Goal: Task Accomplishment & Management: Complete application form

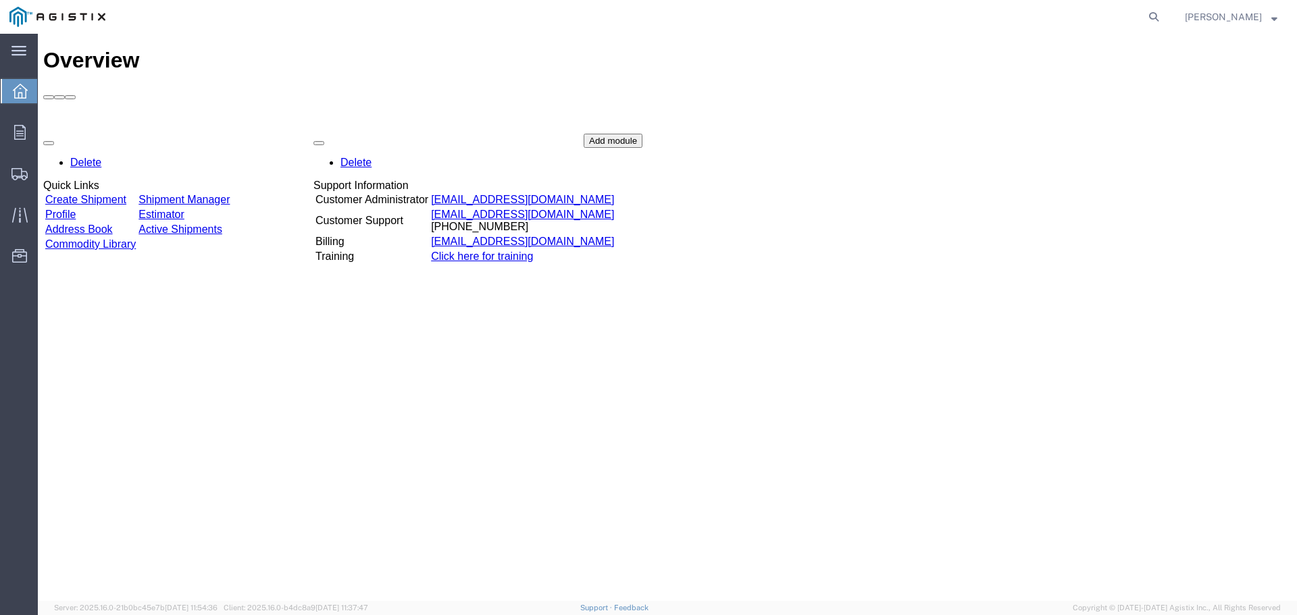
click at [122, 194] on link "Create Shipment" at bounding box center [85, 199] width 81 height 11
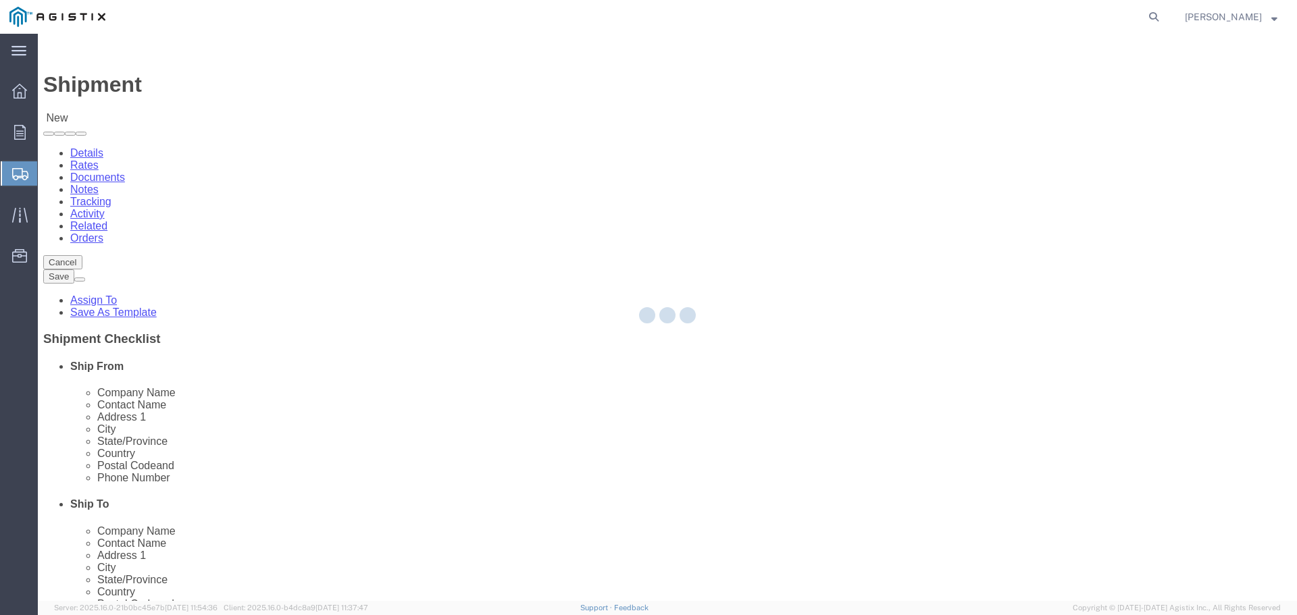
select select
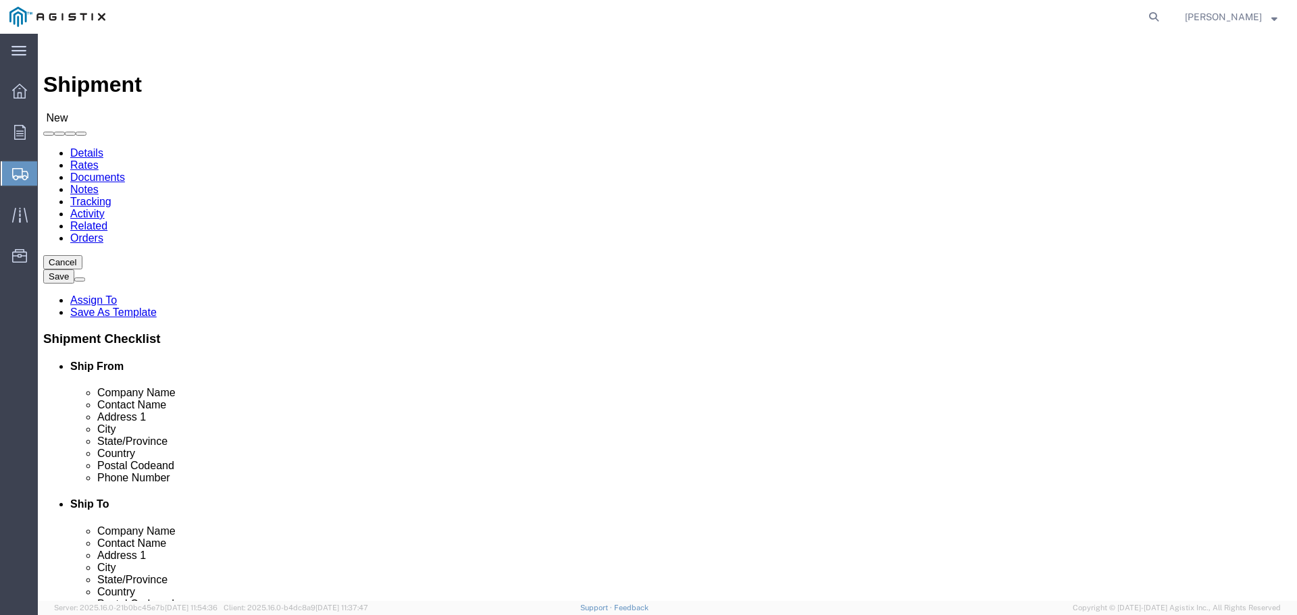
click select "Select American Textile & Supply Co PG&E"
select select "9596"
click select "Select American Textile & Supply Co PG&E"
select select "PURCHORD"
select select
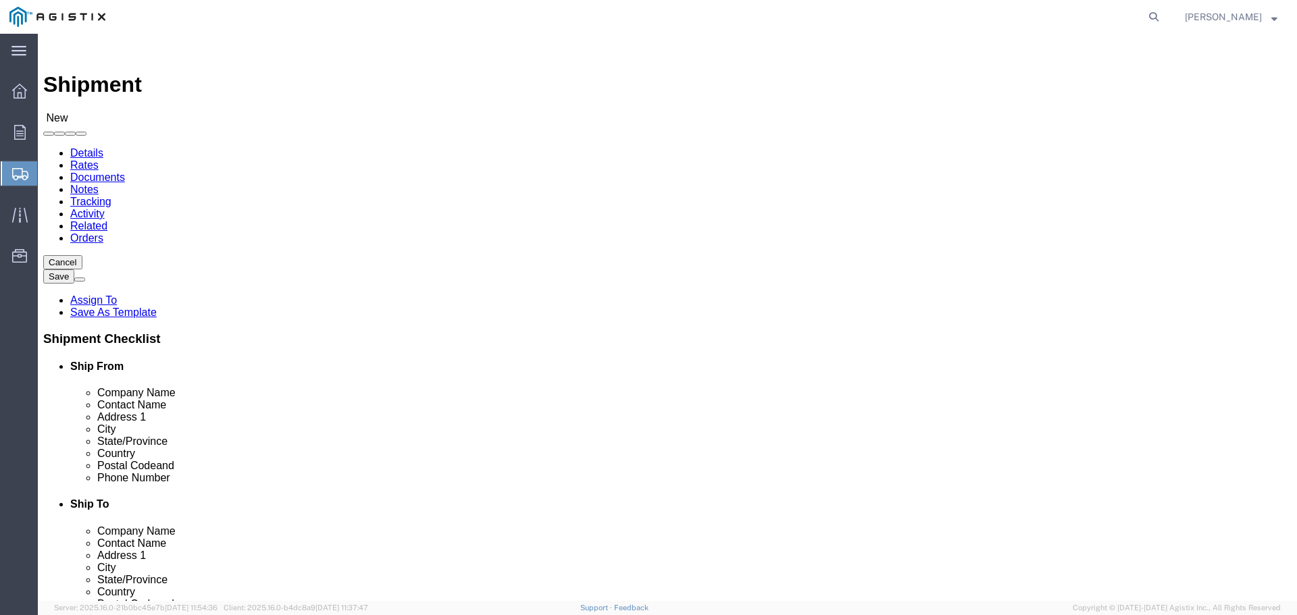
select select
click div
click select "Select All Others [GEOGRAPHIC_DATA] [GEOGRAPHIC_DATA] [GEOGRAPHIC_DATA] [GEOGRA…"
select select "23082"
click select "Select All Others [GEOGRAPHIC_DATA] [GEOGRAPHIC_DATA] [GEOGRAPHIC_DATA] [GEOGRA…"
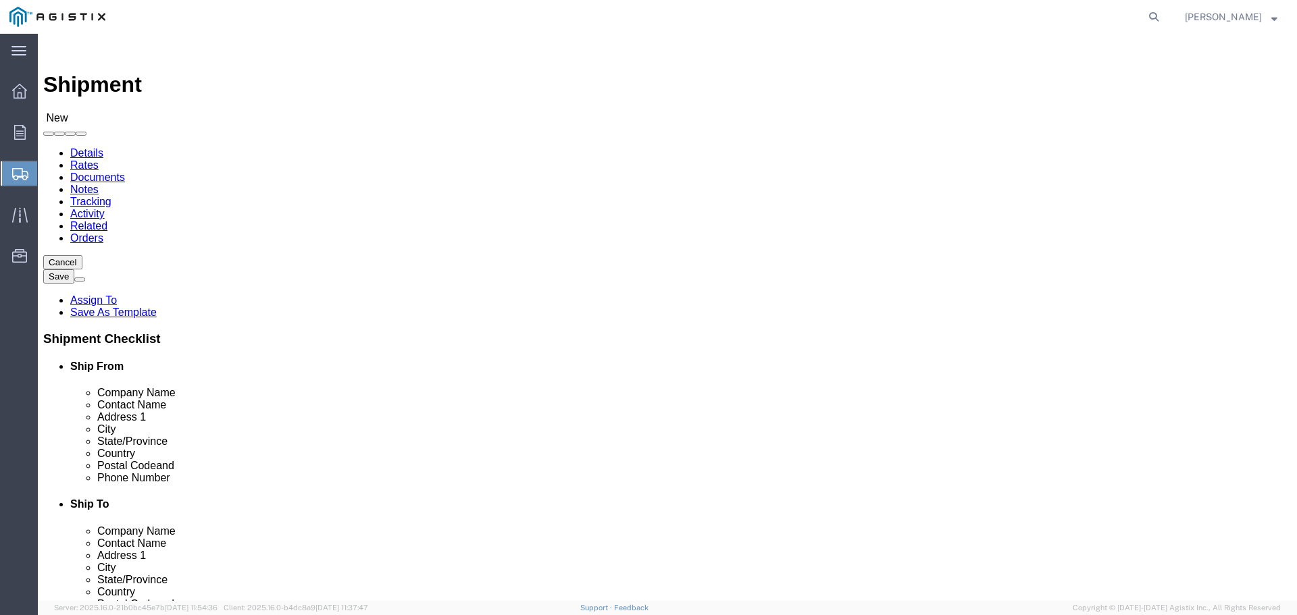
type input "rich"
select select "21487"
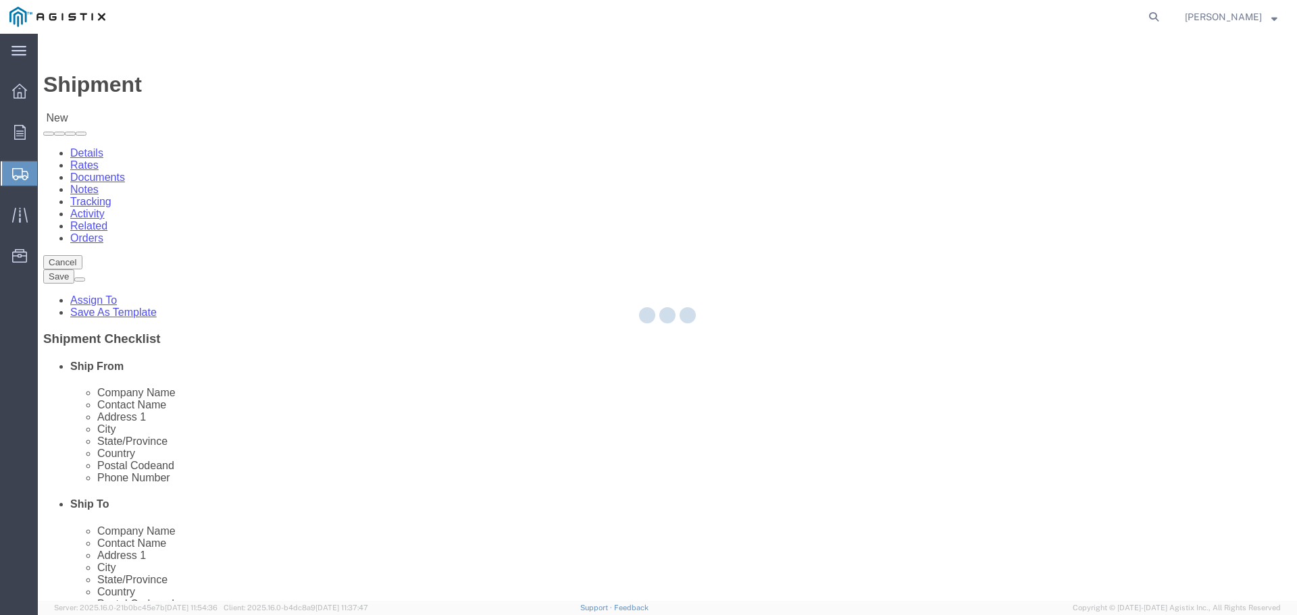
type input "1016286"
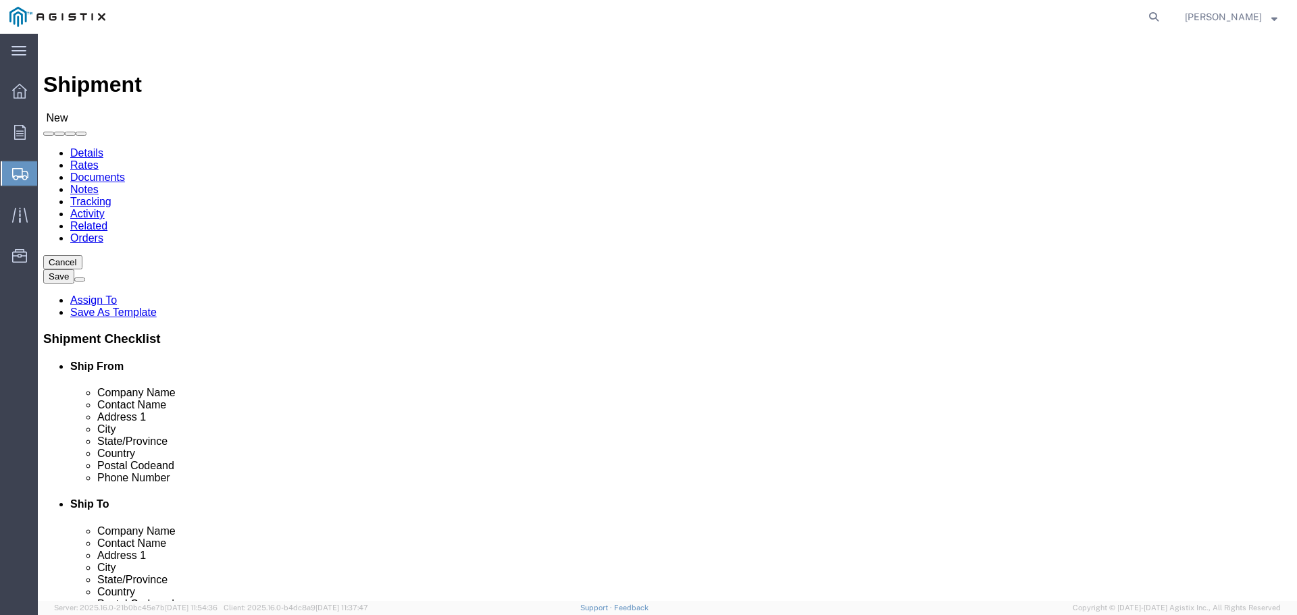
select select "CA"
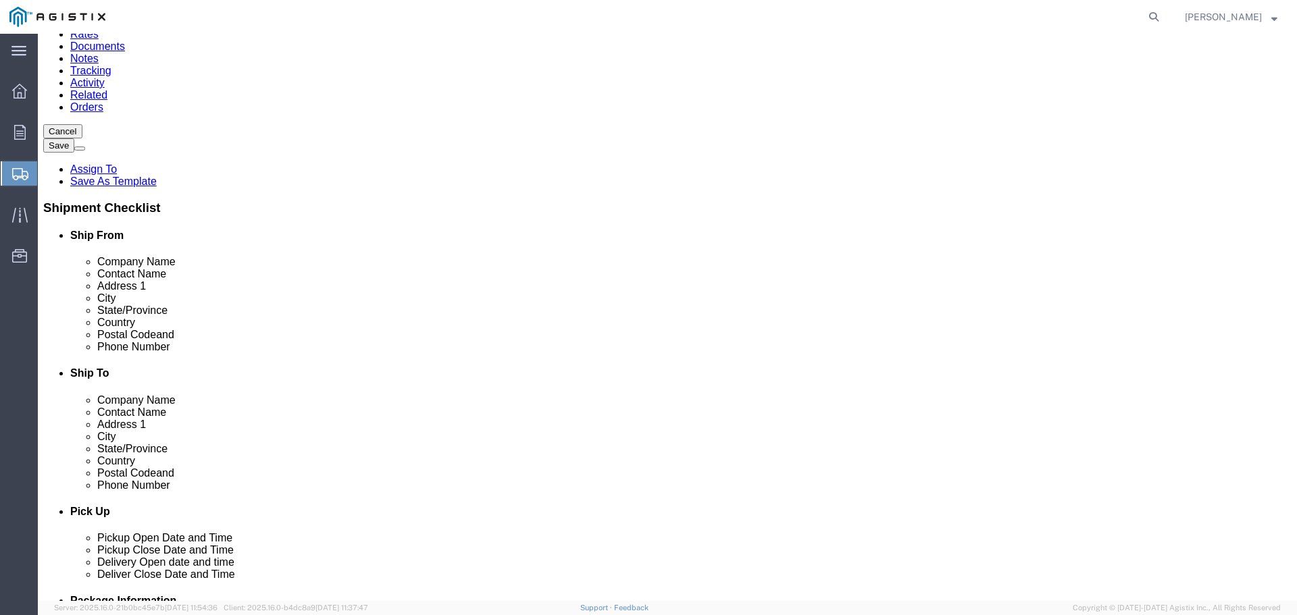
scroll to position [135, 0]
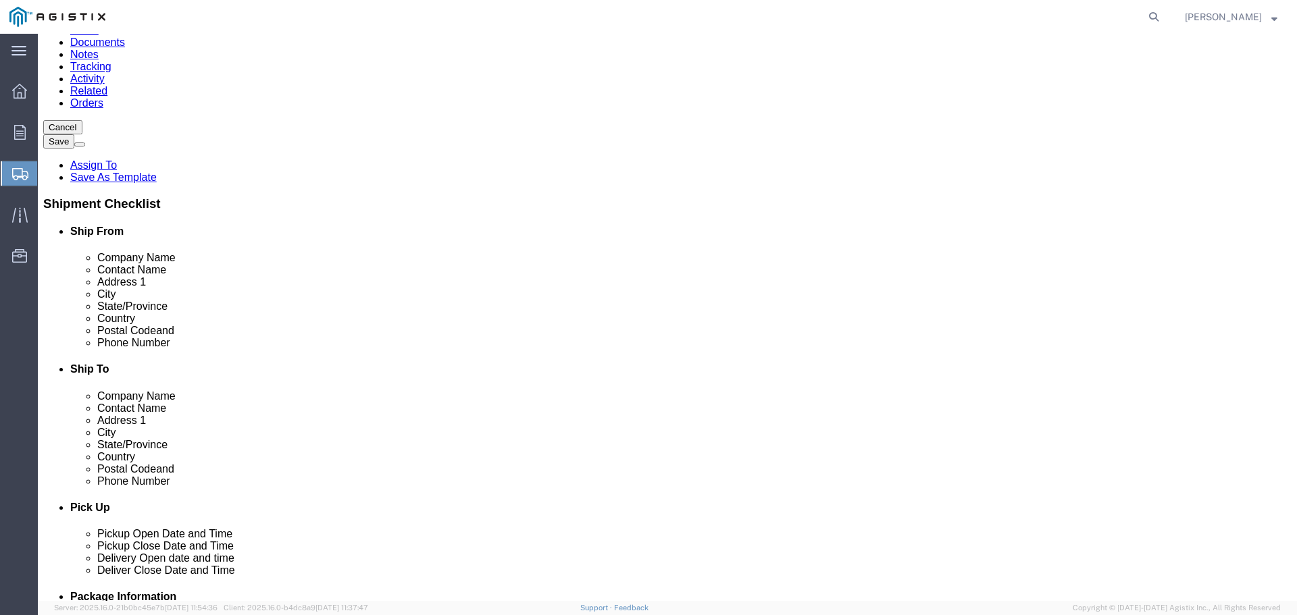
click input "text"
type input "Receiving"
click div "Location [GEOGRAPHIC_DATA] My Profile Location (OBSOLETE) [GEOGRAPHIC_DATA] SC …"
click input "text"
type input "[PHONE_NUMBER]"
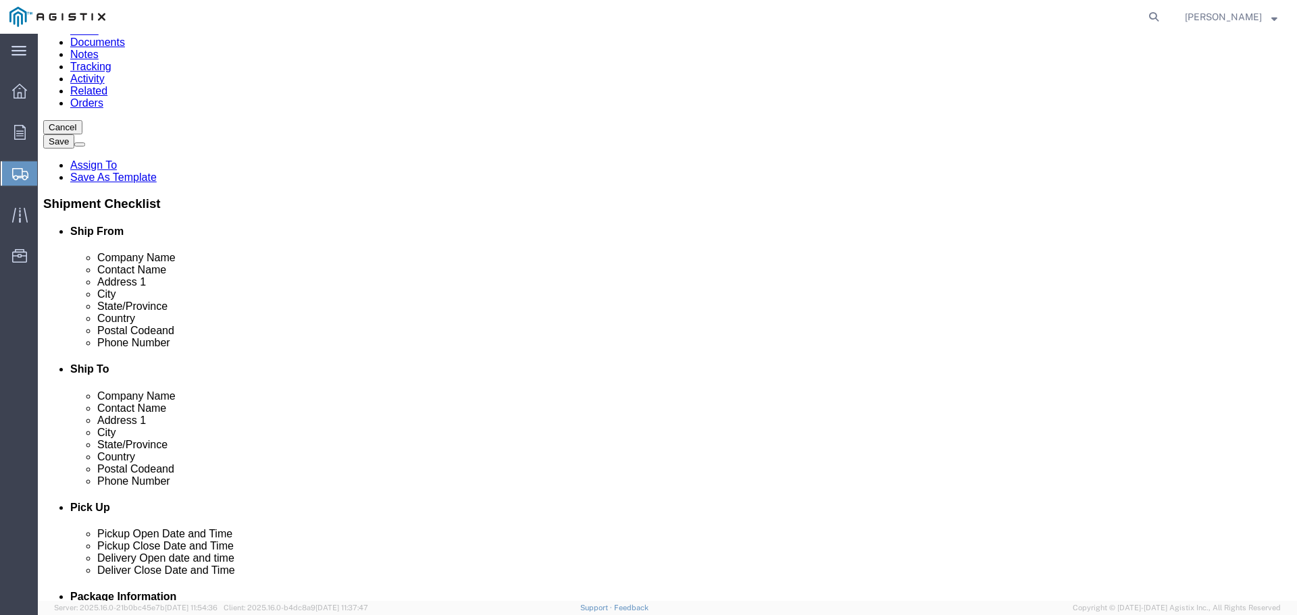
type input "antioch"
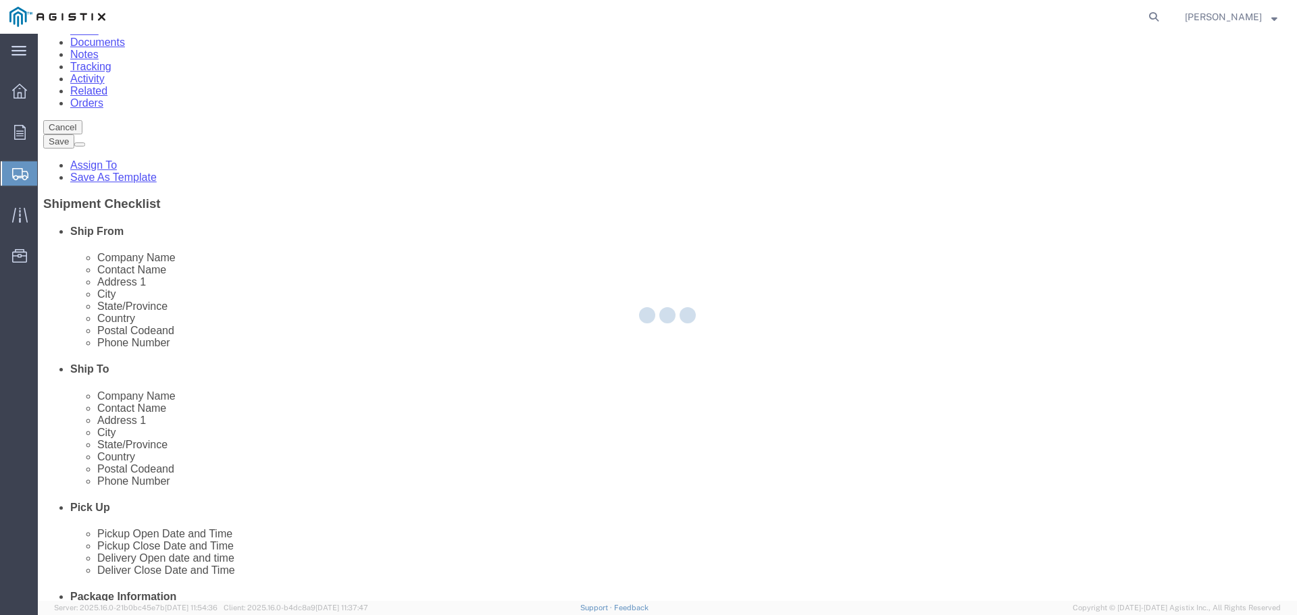
select select "CA"
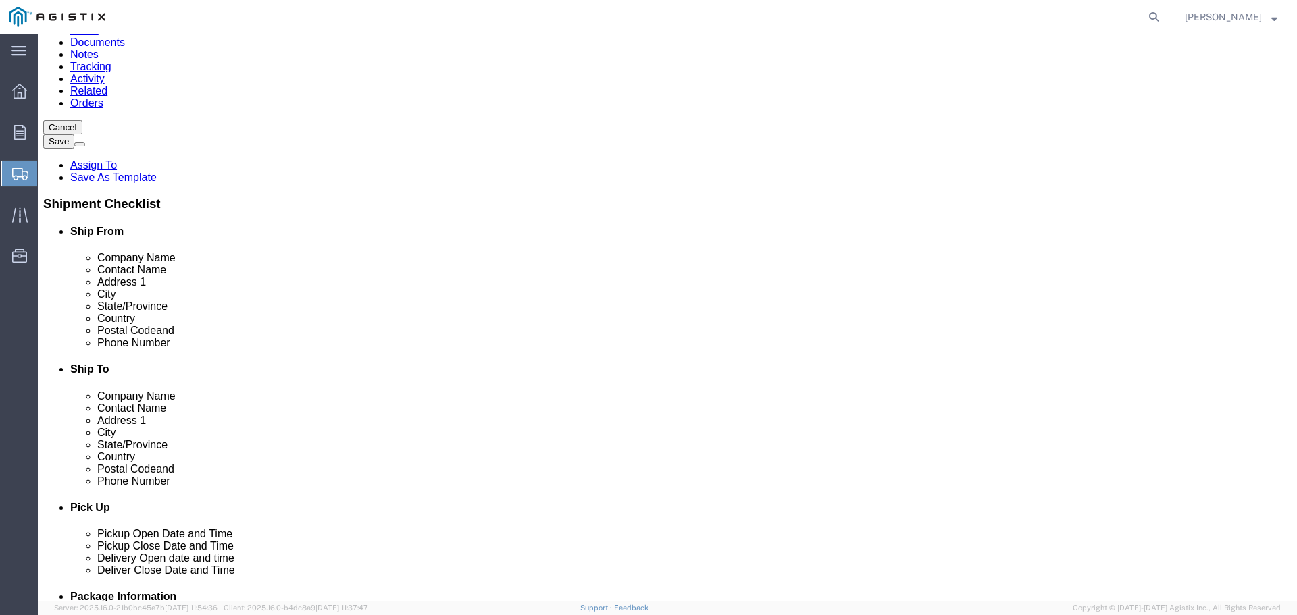
type input "antioch"
select select "71456"
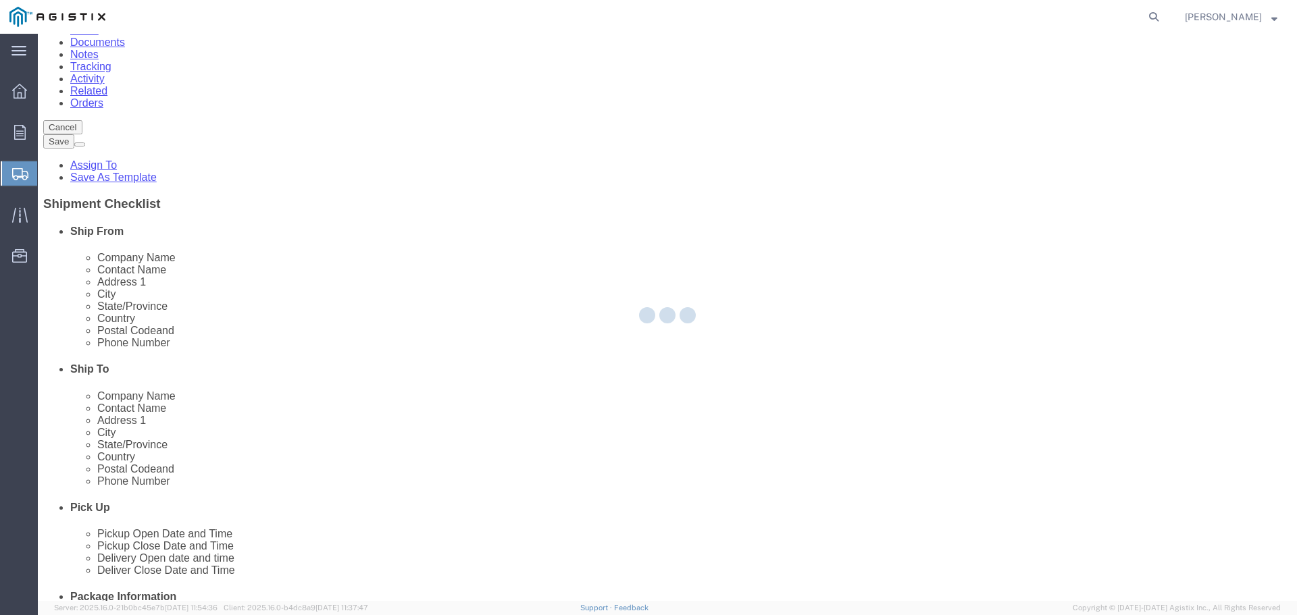
select select "CA"
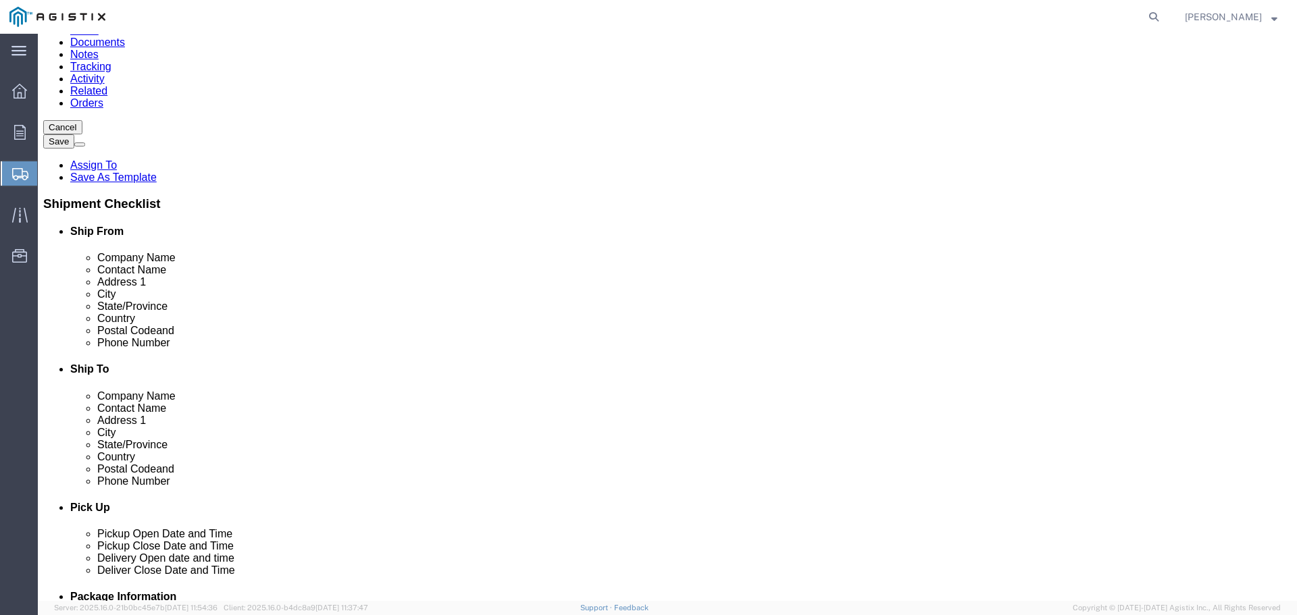
type input "antio"
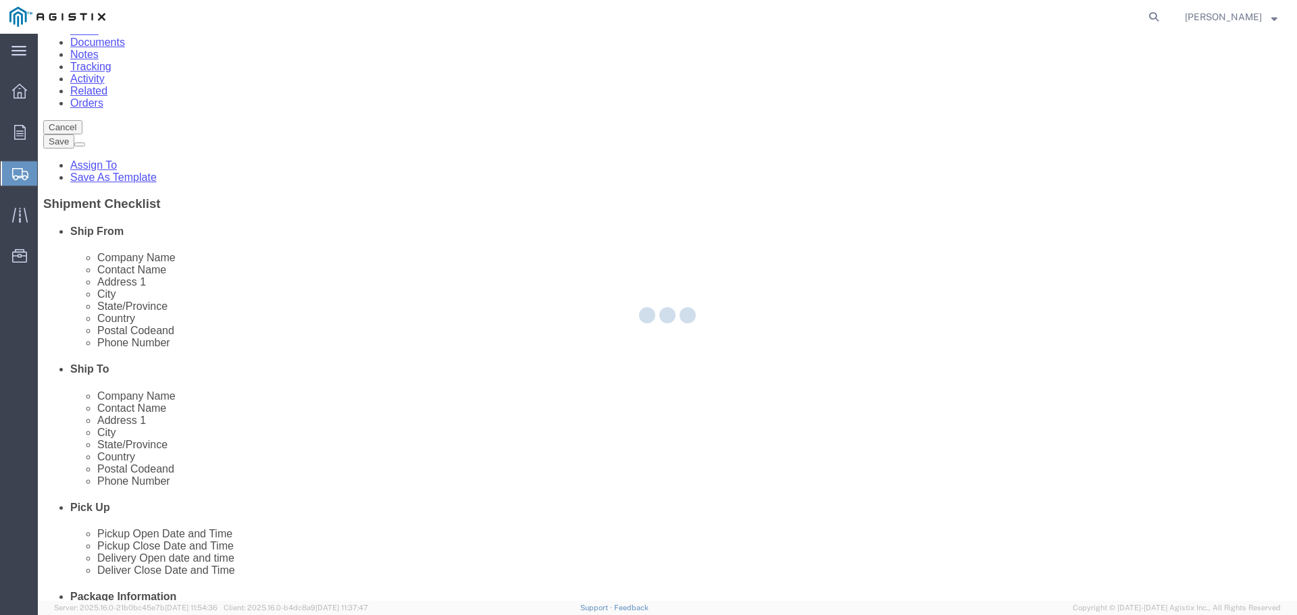
select select "CA"
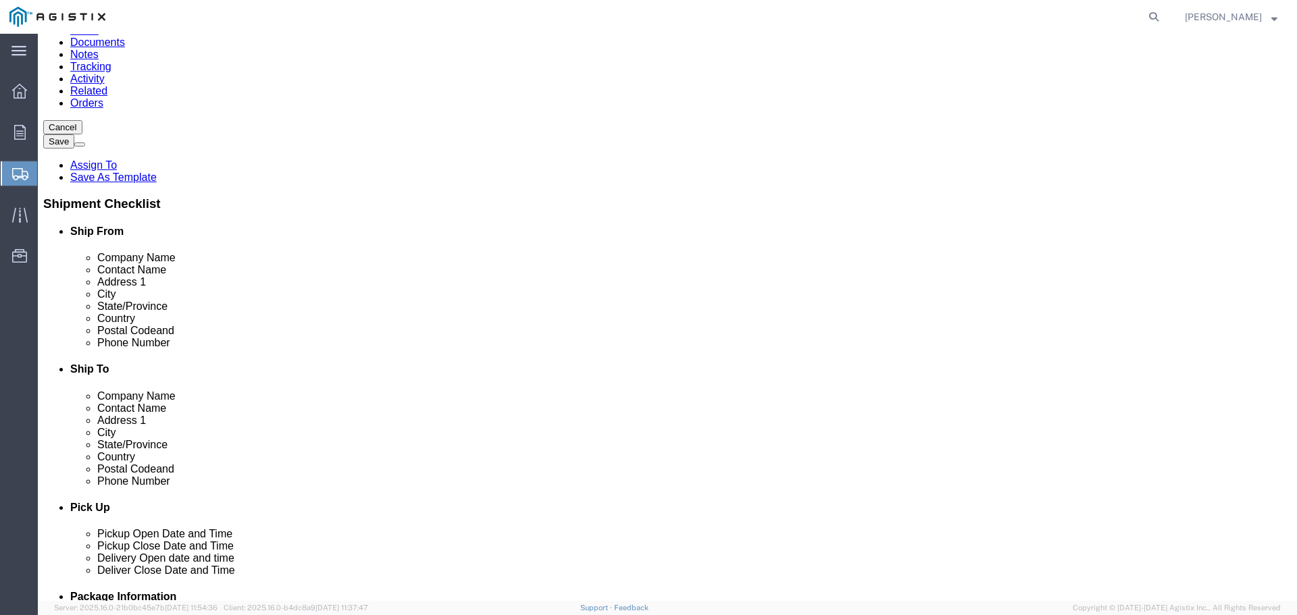
drag, startPoint x: 767, startPoint y: 282, endPoint x: 555, endPoint y: 264, distance: 213.5
click div "Location Antioch Gas Operations HQ My Profile Location (OBSOLETE) [PERSON_NAME]…"
paste input "[STREET_ADDRESS][PERSON_NAME]"
type input "[STREET_ADDRESS][PERSON_NAME]"
select select
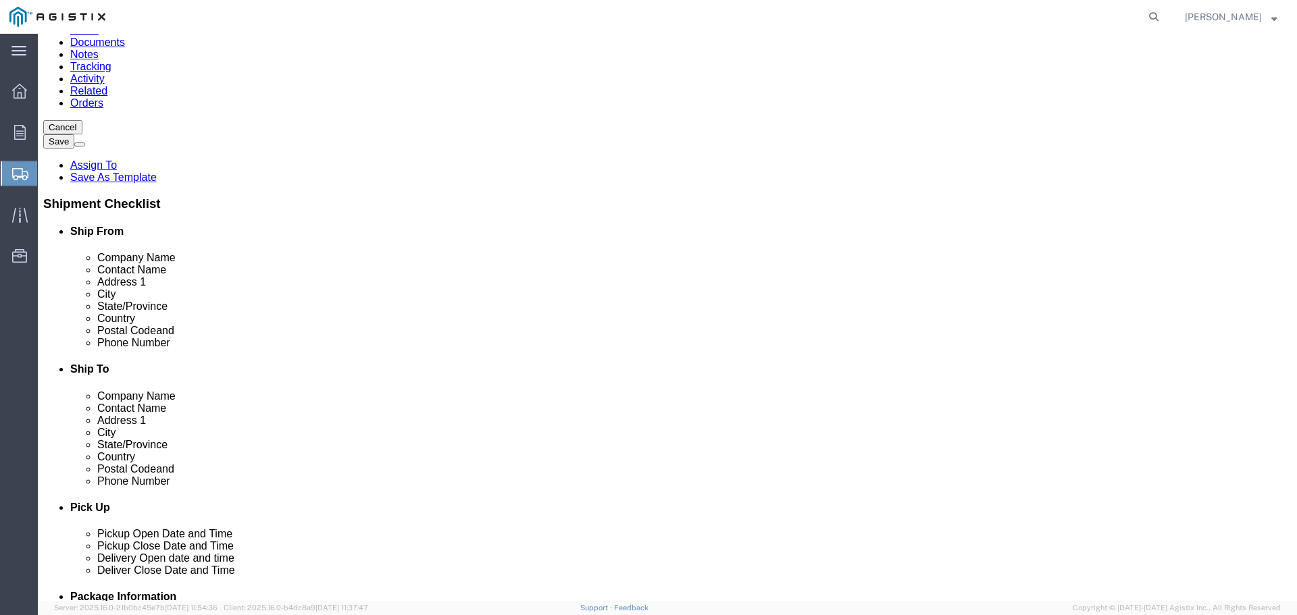
click input "text"
paste input "[PERSON_NAME]"
type input "[PERSON_NAME]"
drag, startPoint x: 713, startPoint y: 433, endPoint x: 736, endPoint y: 419, distance: 26.4
click input "text"
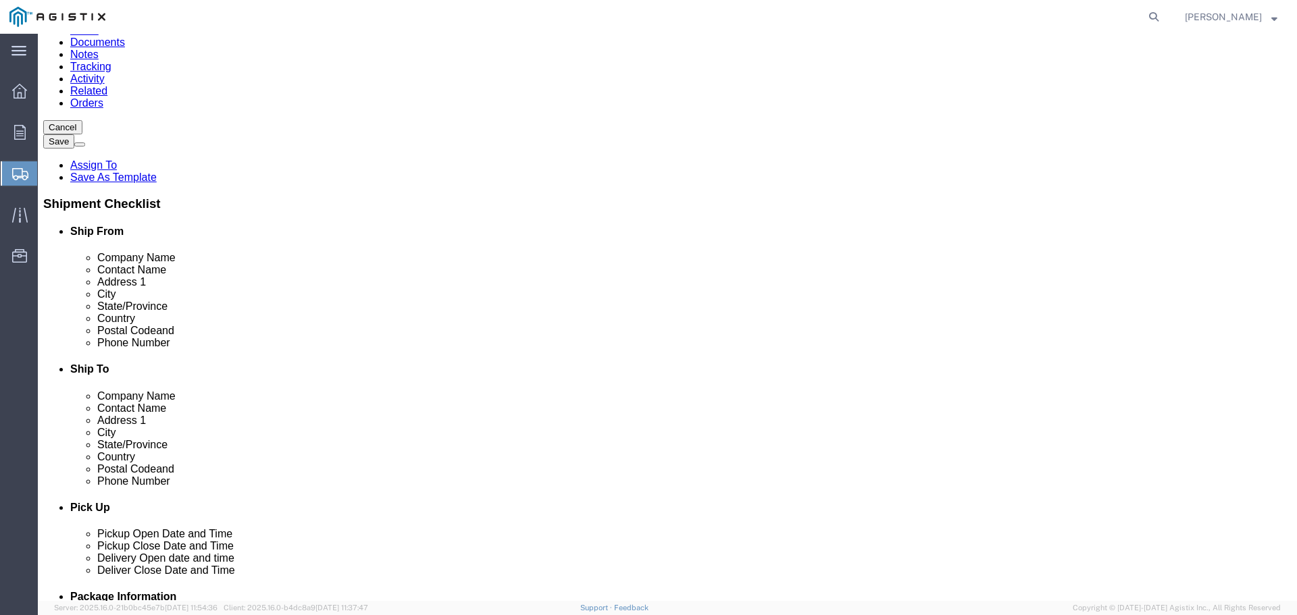
paste input "[PHONE_NUMBER]"
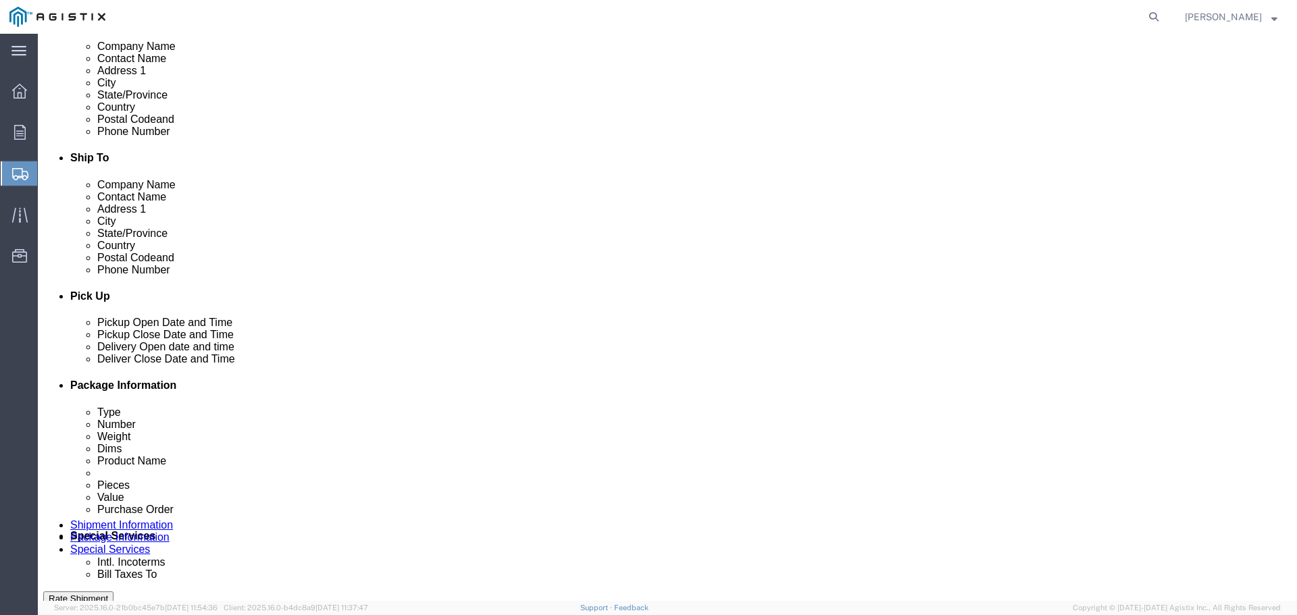
scroll to position [405, 0]
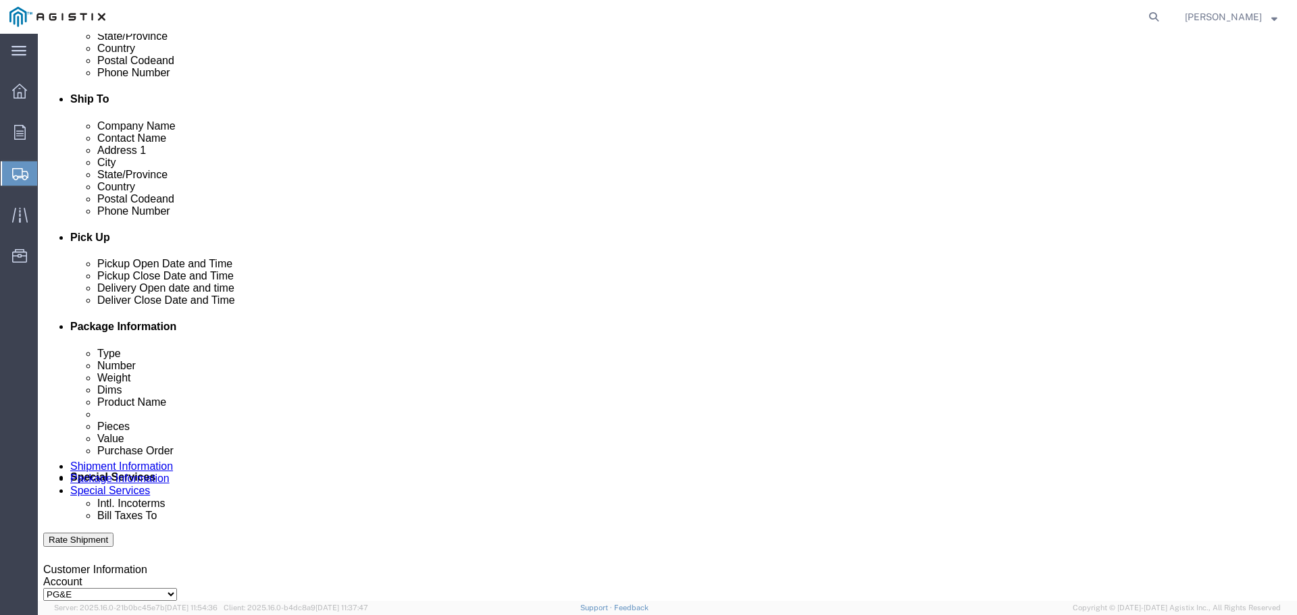
type input "[PHONE_NUMBER]"
click div "[DATE] 10:00 AM"
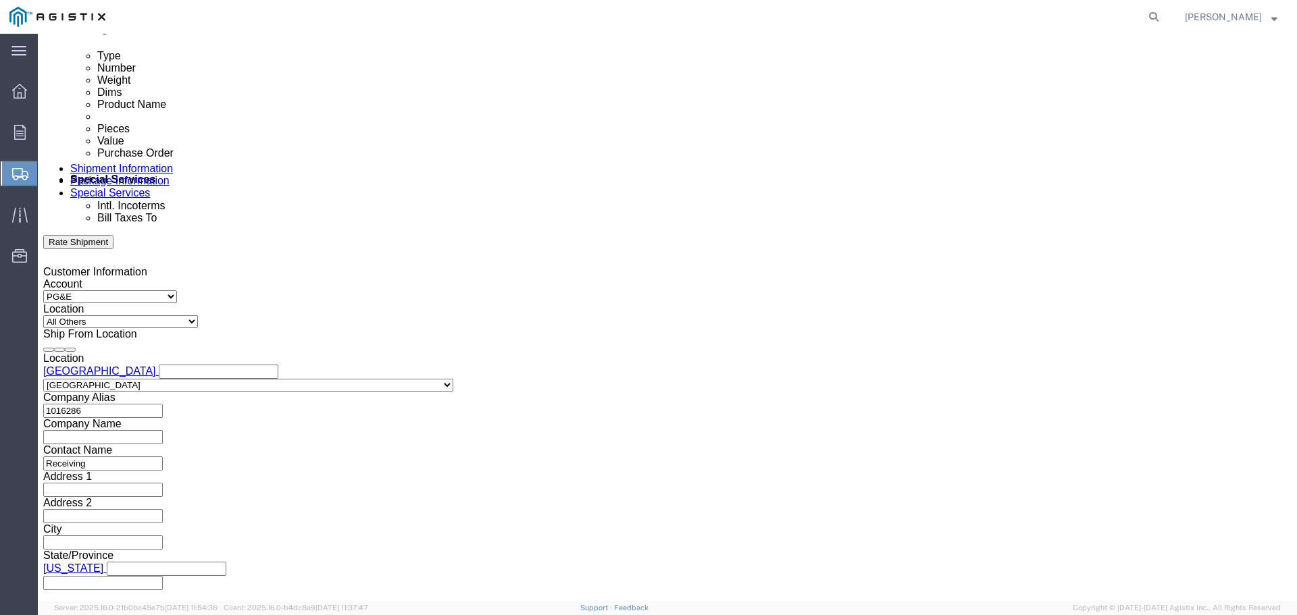
type input "3:30 PM"
click button "Apply"
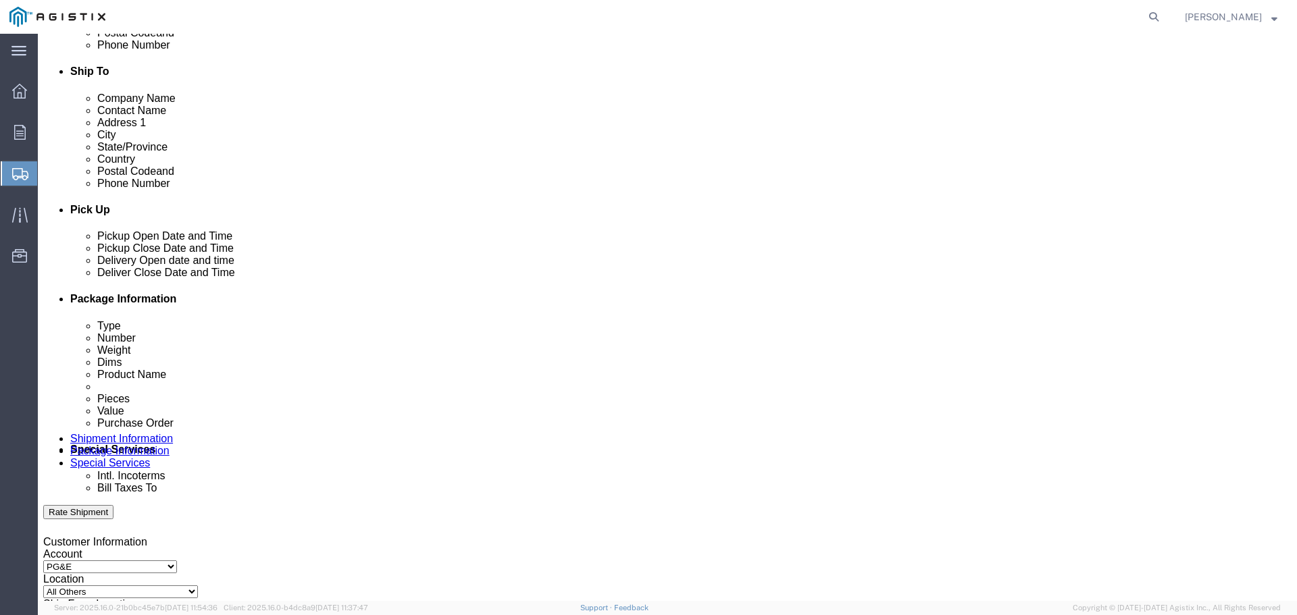
click div
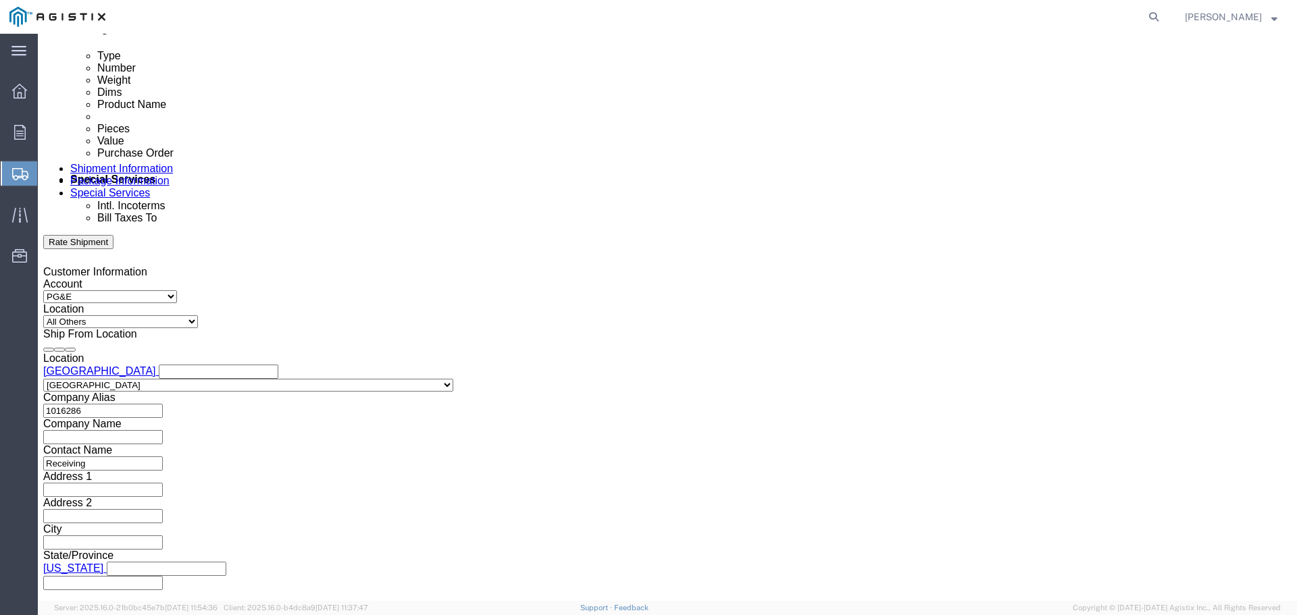
click input "4:30 PM"
type input "8:00 AM"
click button "Apply"
paste input "2701222982"
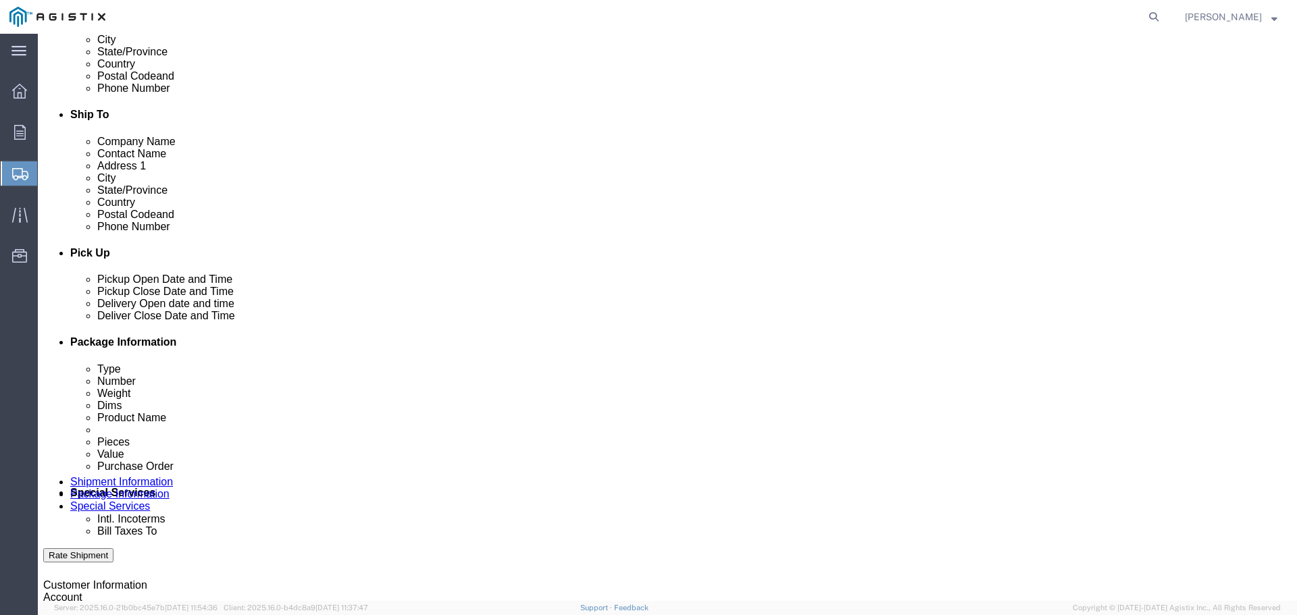
scroll to position [365, 0]
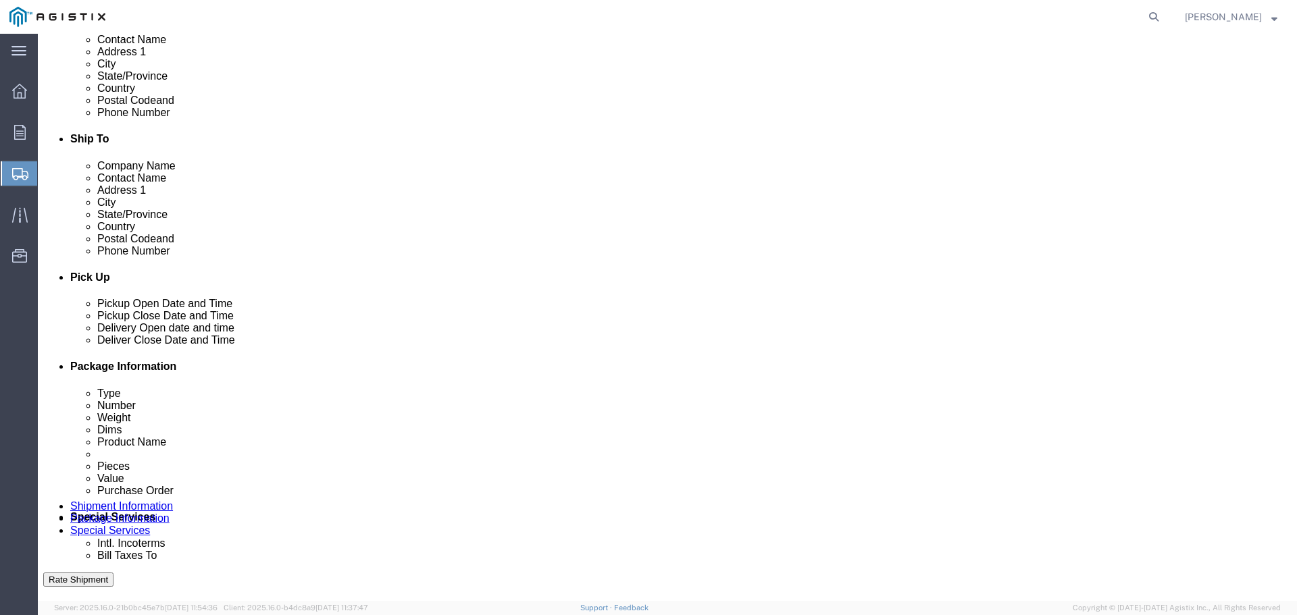
type input "2701222982"
click div
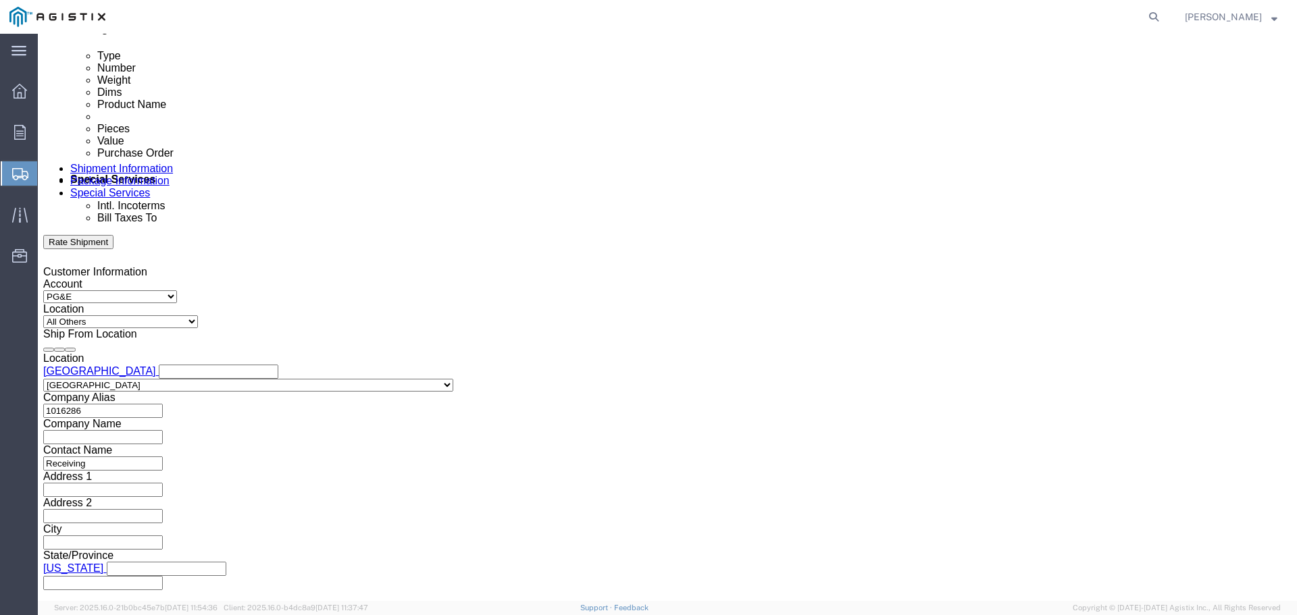
click input "9:00 AM"
type input "4:00 PM"
click button "Apply"
click button "Continue"
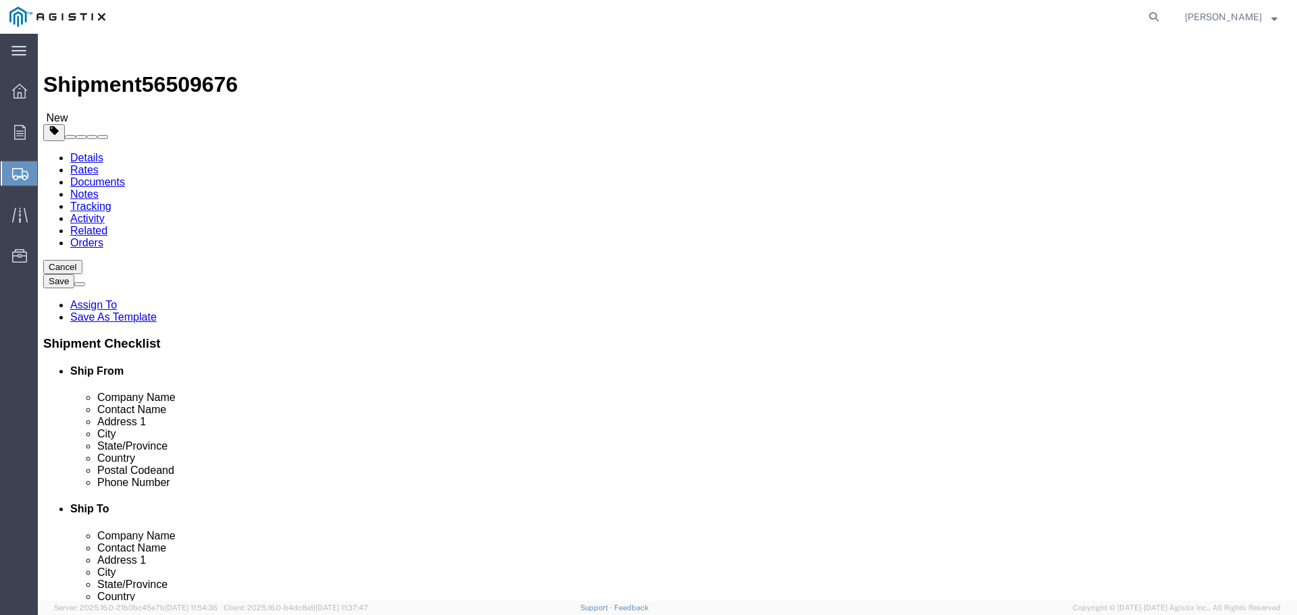
click select "Select Bulk Bundle(s) Cardboard Box(es) Carton(s) Crate(s) Drum(s) (Fiberboard)…"
select select "PONS"
click select "Select Bulk Bundle(s) Cardboard Box(es) Carton(s) Crate(s) Drum(s) (Fiberboard)…"
click input "text"
type input "49"
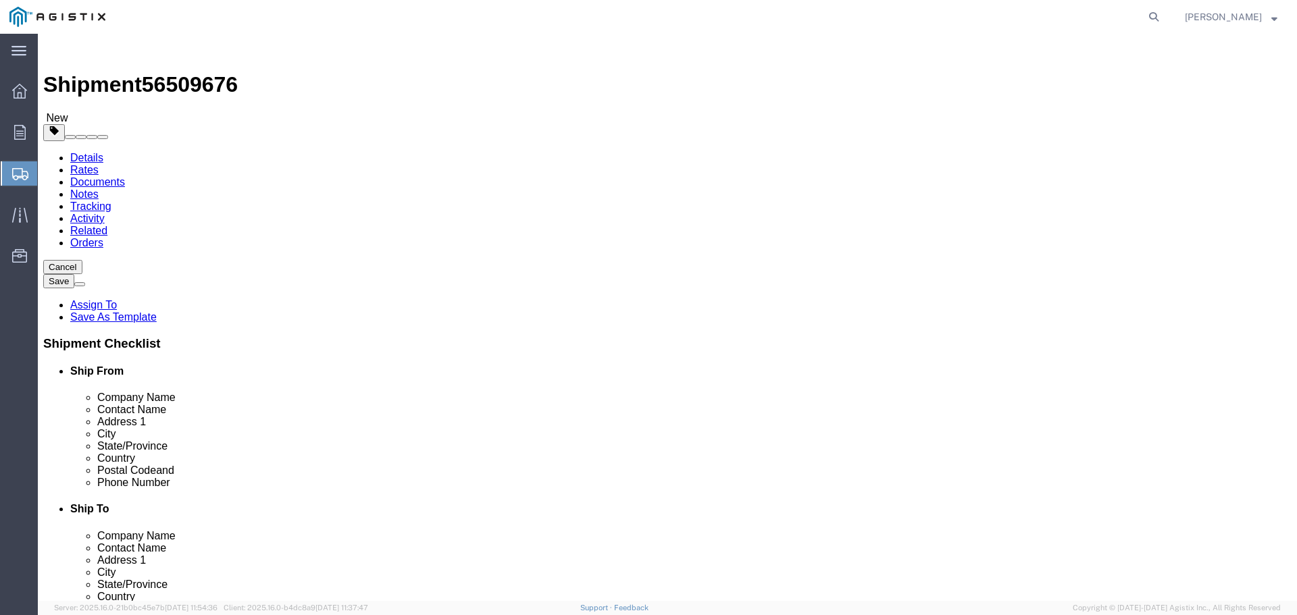
type input "43"
type input "93"
drag, startPoint x: 220, startPoint y: 332, endPoint x: 111, endPoint y: 342, distance: 109.2
click div "Weight 0.00 Select kgs lbs Ship. t°"
type input "550"
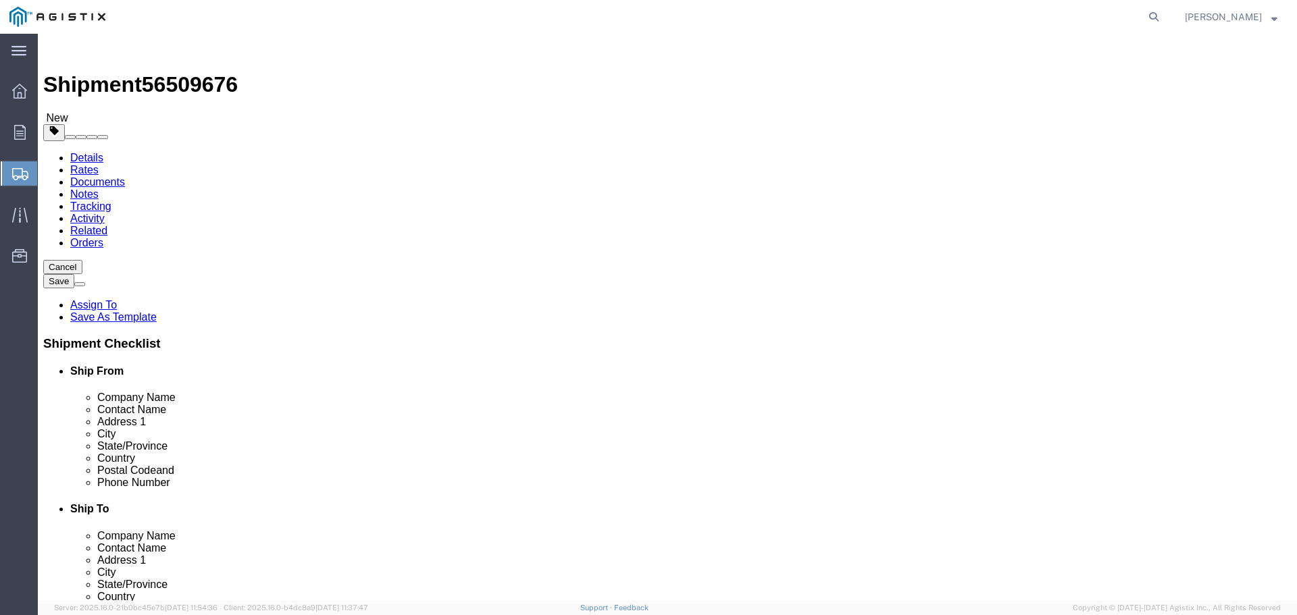
click link "Add Content"
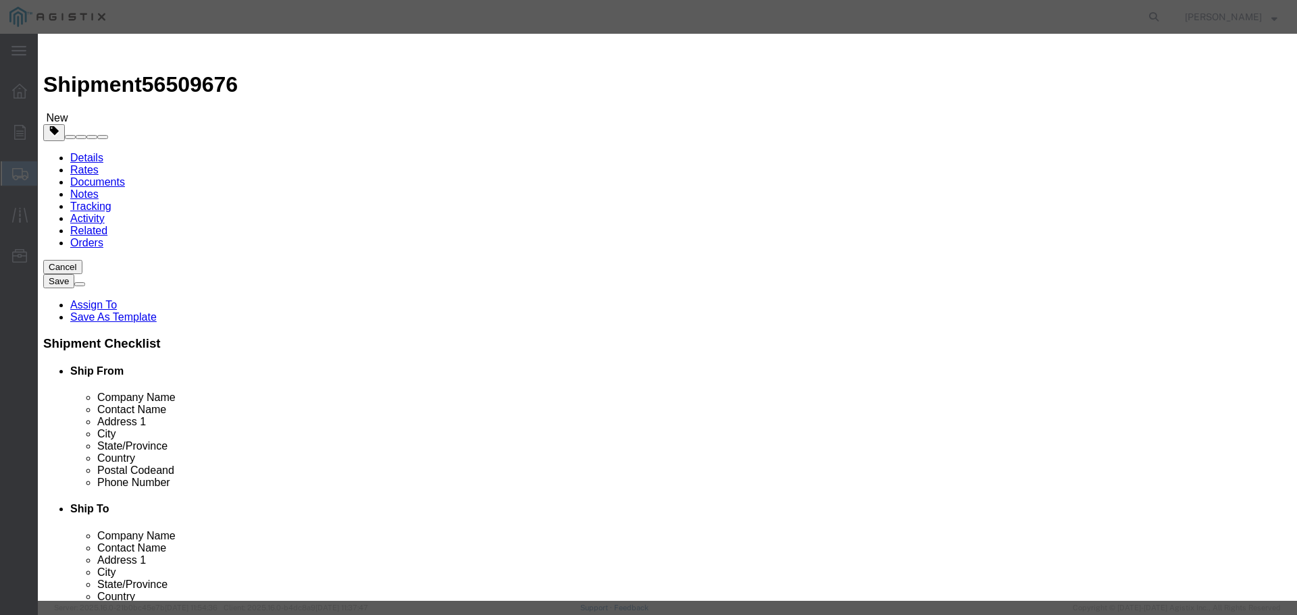
click input "text"
paste input "Straw Wattle; Rice; 9" x 25', 100% Biodegradable Burlap & Weed Free, pr/each, 1…"
type input "Straw Wattle; Rice; 9" x 25', 100% Biodegradable Burlap & Weed Free, pr/each, 1…"
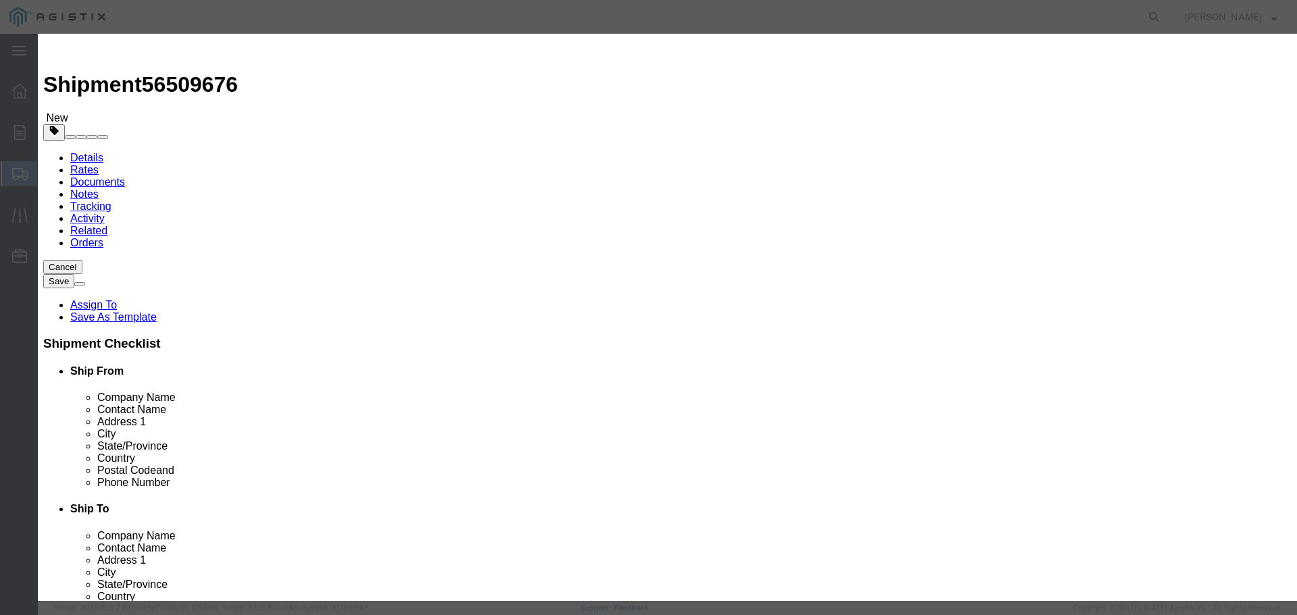
drag, startPoint x: 432, startPoint y: 128, endPoint x: 300, endPoint y: 130, distance: 132.4
click div "Pieces 0 Select Bag Barrels 100Board Feet Bottle Box Blister Pack Carats Can Ca…"
type input "12"
type input "600"
select select "USD"
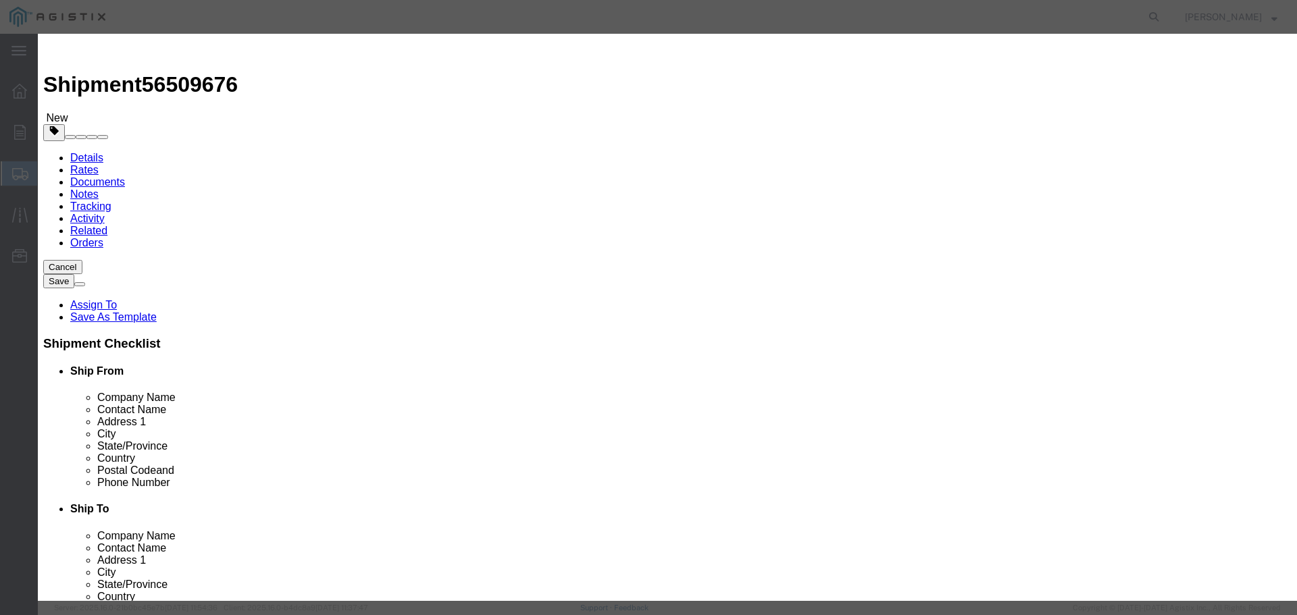
click select "Select 50 55 60 65 70 85 92.5 100 125 175 250 300 400"
select select "250"
click select "Select 50 55 60 65 70 85 92.5 100 125 175 250 300 400"
click button "Save & Close"
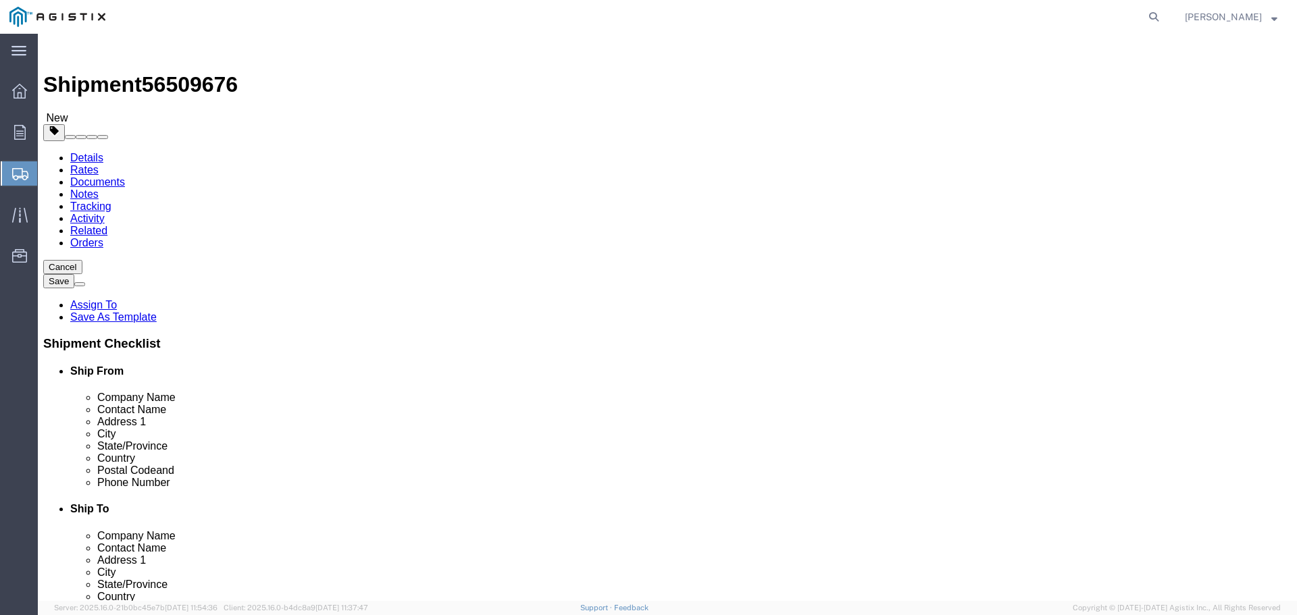
scroll to position [53, 0]
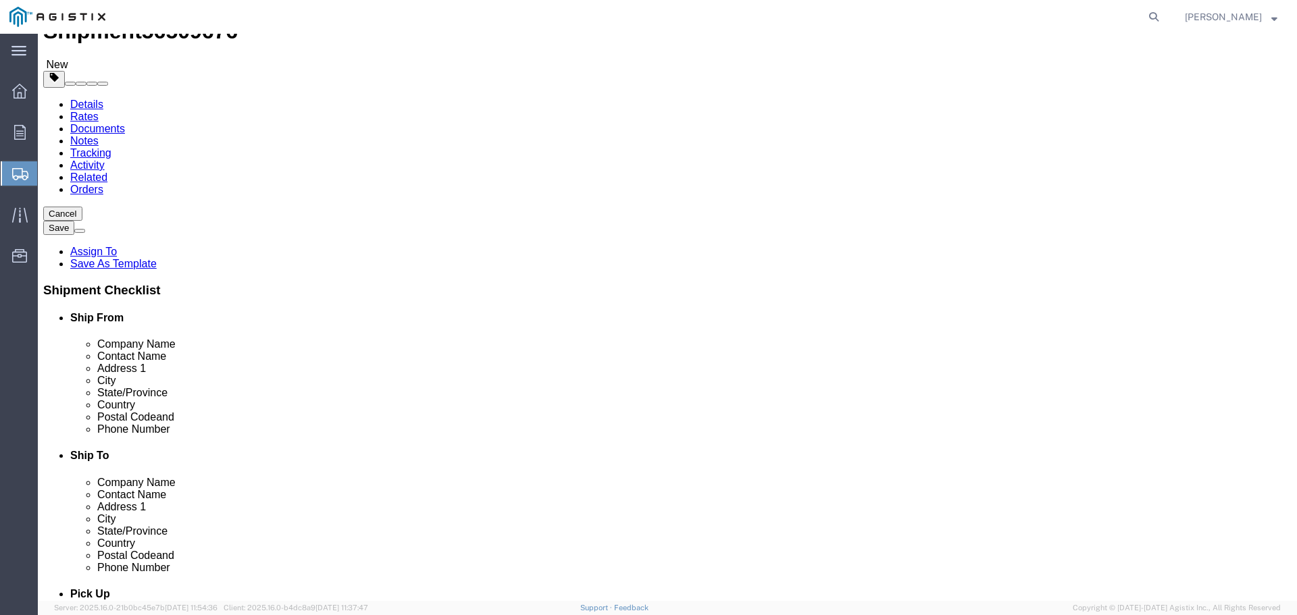
click button "Continue"
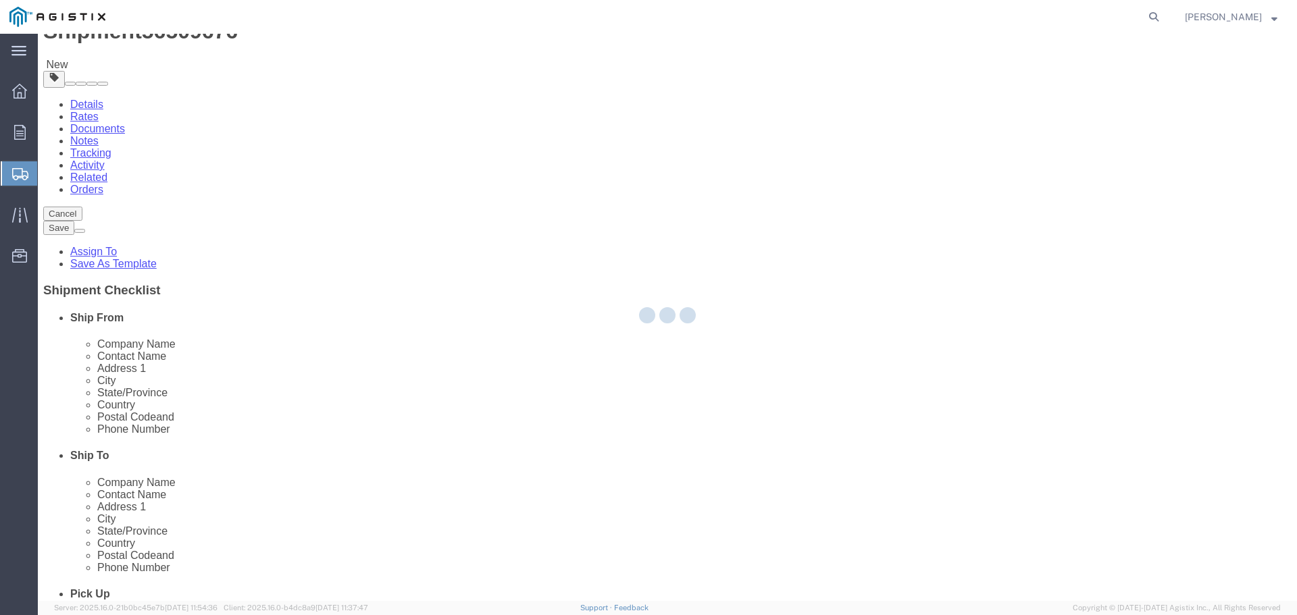
select select
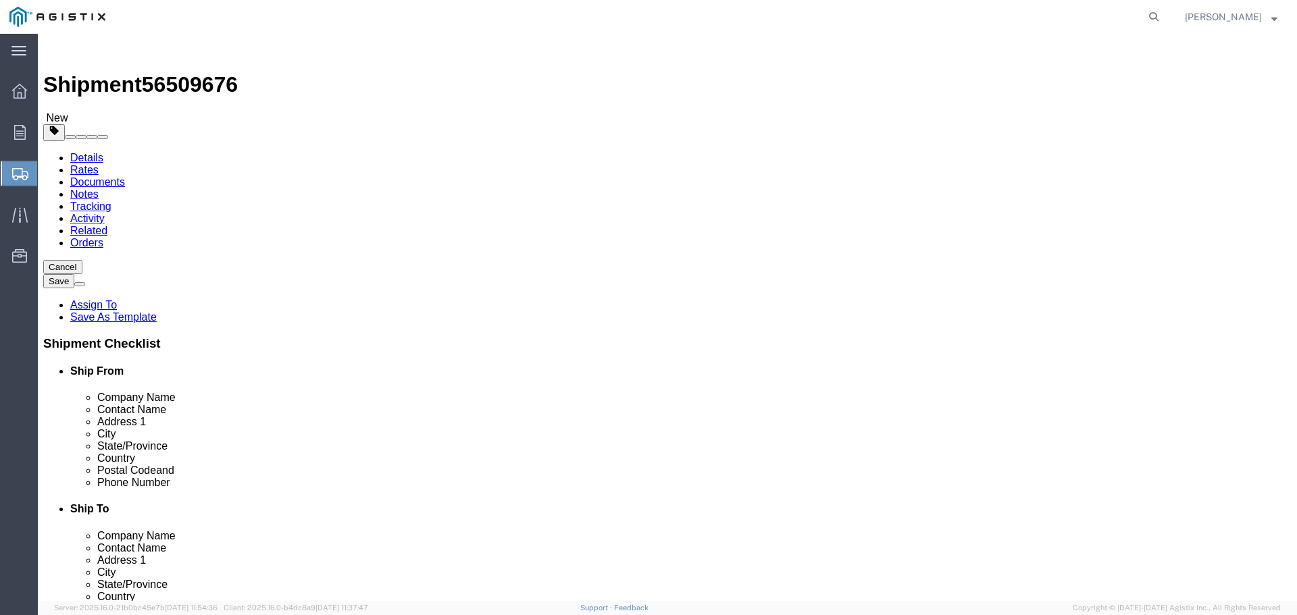
click button "Rate Shipment"
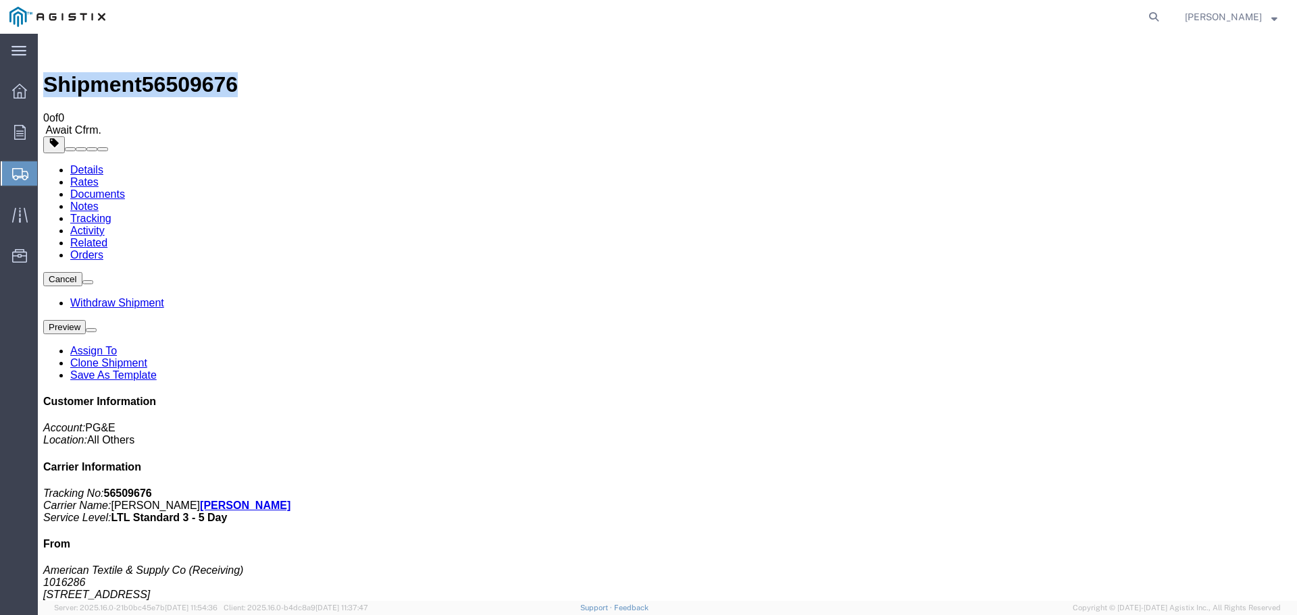
drag, startPoint x: 226, startPoint y: 45, endPoint x: 76, endPoint y: 53, distance: 150.2
click at [76, 53] on div "Shipment 56509676 0 of 0 Await Cfrm." at bounding box center [667, 87] width 1248 height 97
copy h1 "Shipment 56509676"
